Goal: Complete application form

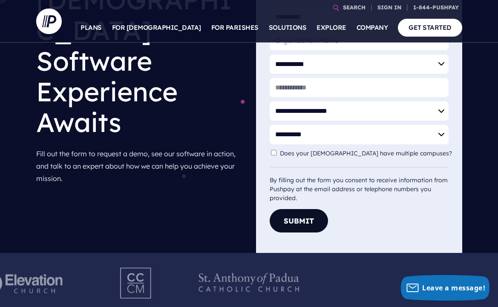
scroll to position [297, 0]
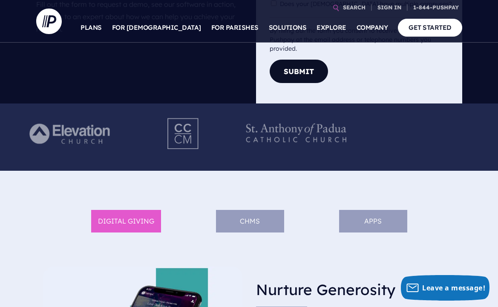
click at [217, 141] on img at bounding box center [183, 133] width 67 height 47
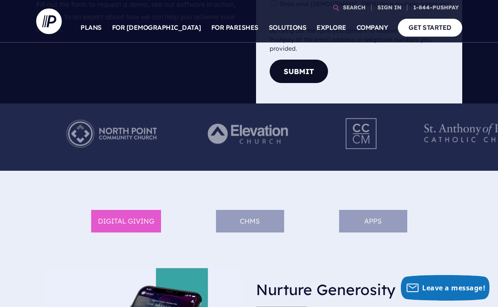
click at [289, 145] on img at bounding box center [248, 133] width 117 height 47
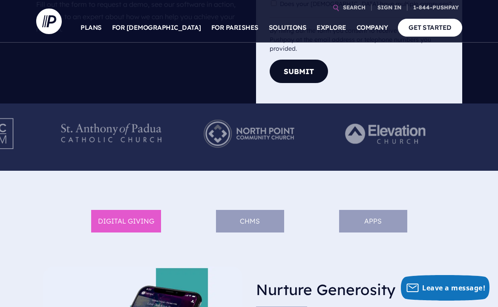
click at [308, 142] on img at bounding box center [248, 133] width 117 height 47
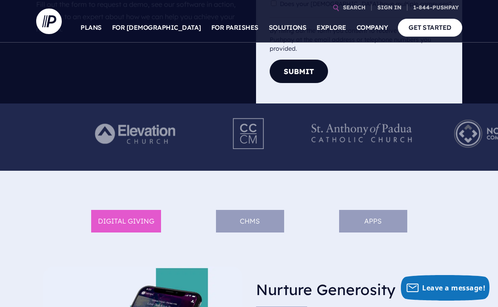
click at [282, 140] on img at bounding box center [248, 133] width 67 height 47
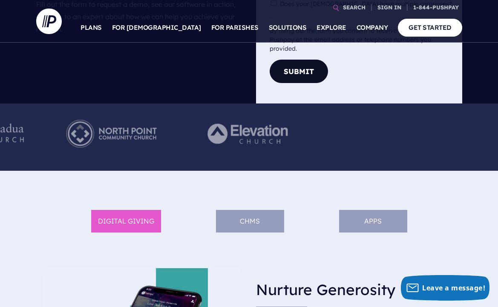
click at [291, 146] on img at bounding box center [248, 133] width 117 height 47
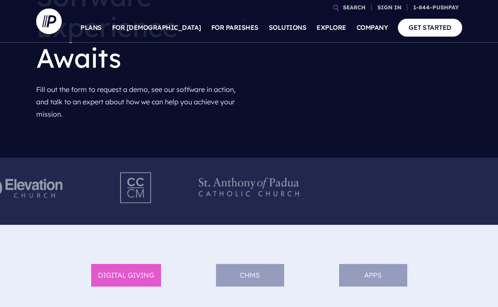
scroll to position [217, 0]
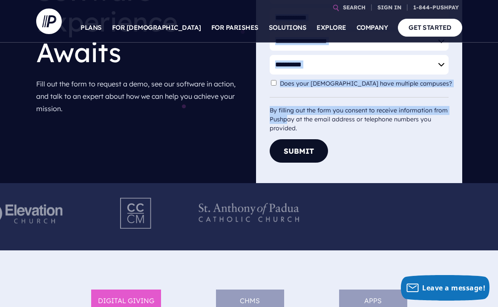
drag, startPoint x: 220, startPoint y: 116, endPoint x: 289, endPoint y: 122, distance: 69.7
click at [289, 122] on div "**********" at bounding box center [249, 4] width 498 height 357
click at [176, 216] on div at bounding box center [136, 216] width 88 height 67
click at [170, 215] on img at bounding box center [136, 213] width 67 height 47
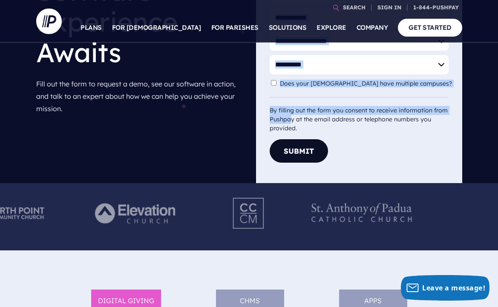
click at [195, 216] on img at bounding box center [136, 213] width 117 height 47
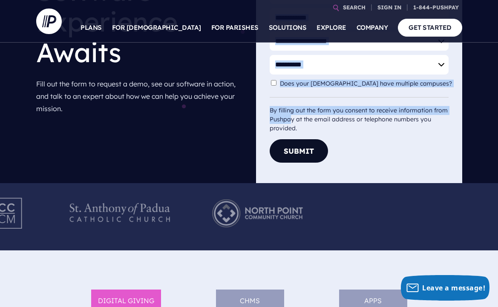
click at [179, 220] on img at bounding box center [119, 213] width 117 height 47
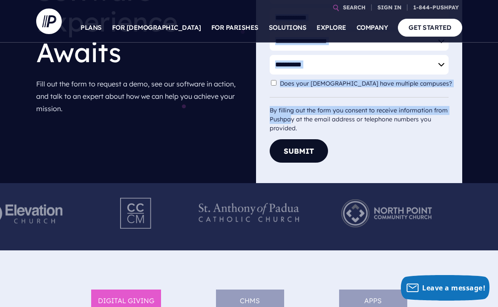
click at [299, 210] on div at bounding box center [249, 216] width 138 height 67
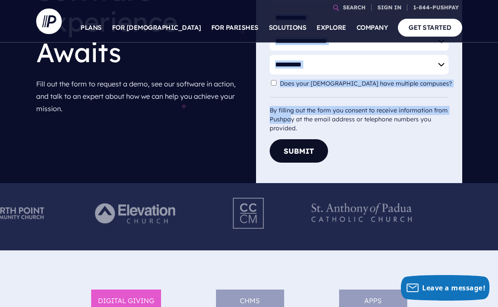
click at [291, 209] on div at bounding box center [249, 216] width 88 height 67
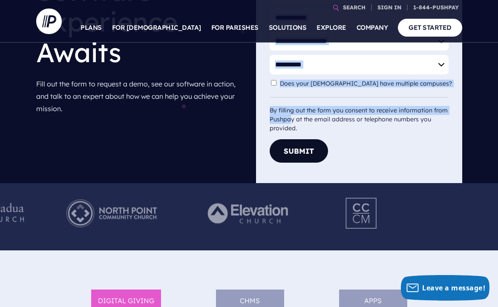
click at [308, 213] on img at bounding box center [248, 213] width 117 height 47
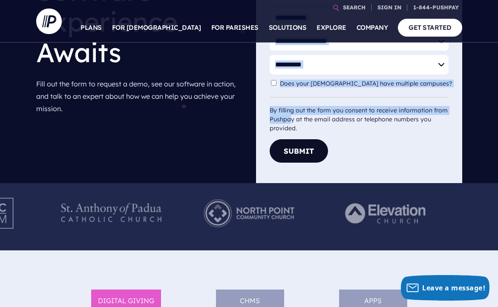
click at [308, 208] on img at bounding box center [248, 213] width 117 height 47
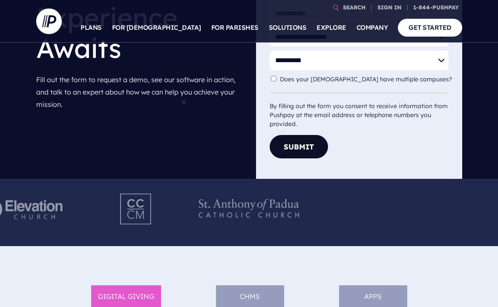
scroll to position [217, 0]
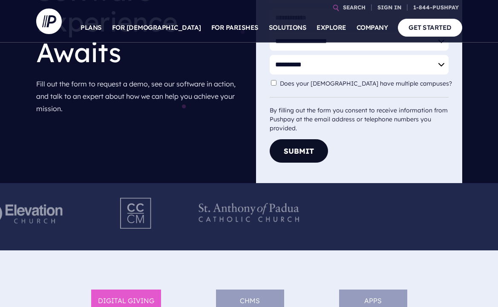
click at [170, 224] on img at bounding box center [136, 213] width 67 height 47
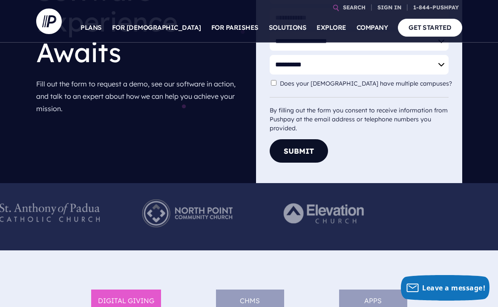
click at [391, 208] on div at bounding box center [142, 216] width 498 height 67
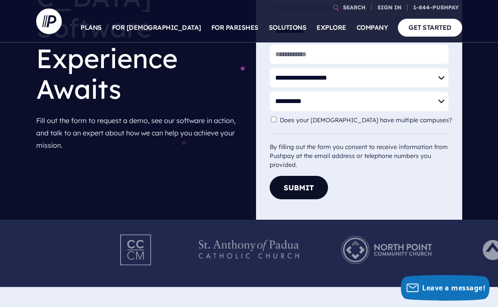
scroll to position [175, 0]
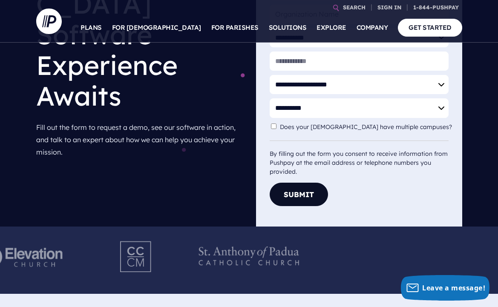
scroll to position [192, 0]
